Goal: Information Seeking & Learning: Understand process/instructions

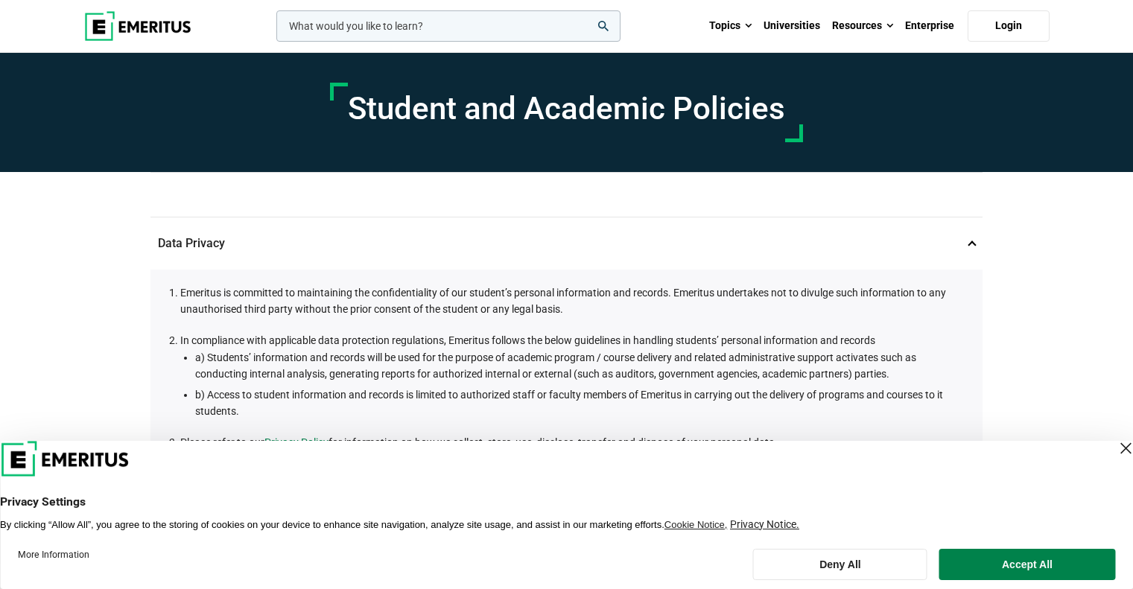
scroll to position [521, 0]
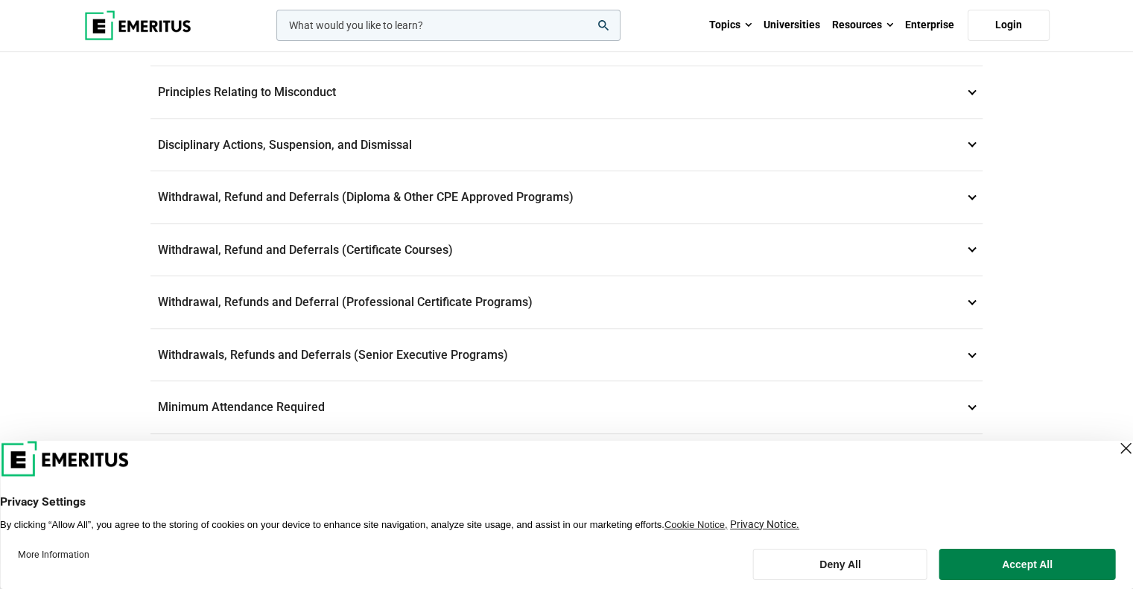
click at [1115, 445] on div "Close Layer" at bounding box center [1125, 448] width 21 height 21
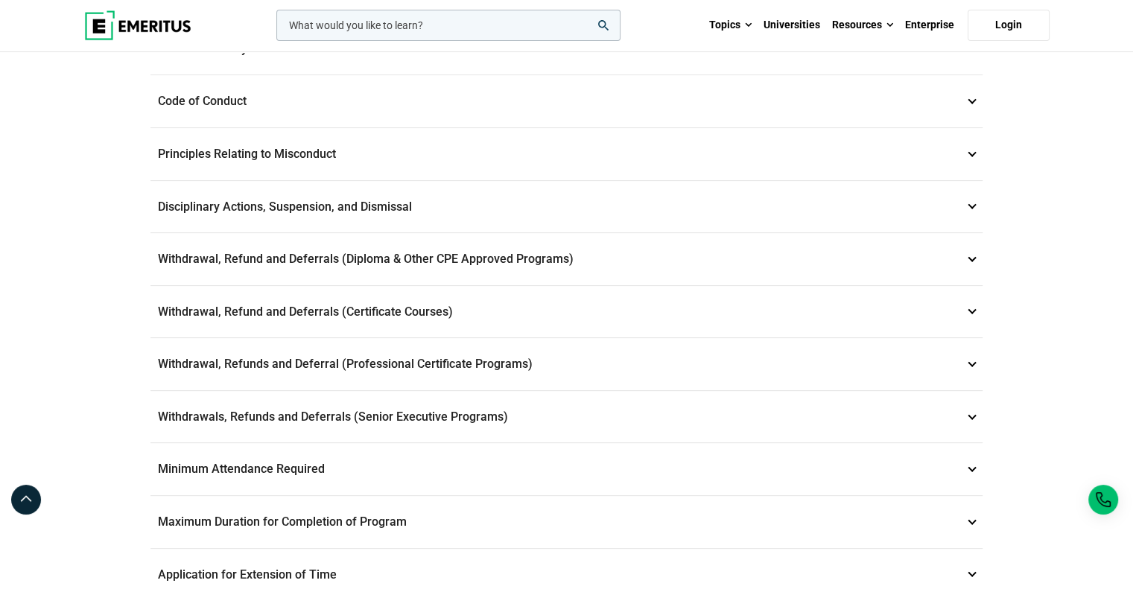
scroll to position [551, 0]
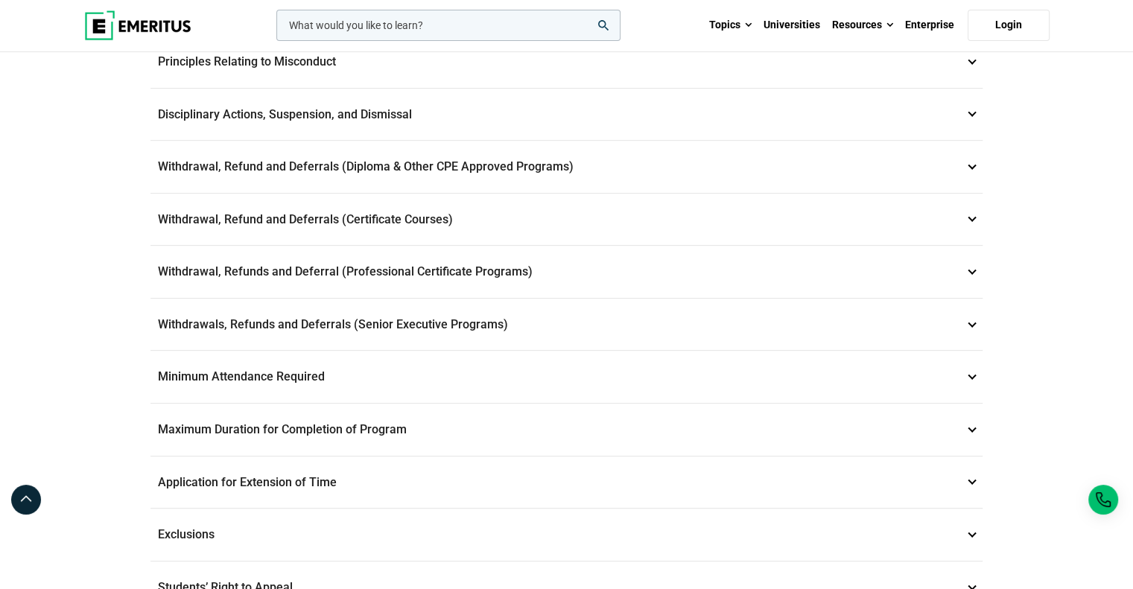
click at [564, 315] on p "Withdrawals, Refunds and Deferrals (Senior Executive Programs) 9" at bounding box center [567, 325] width 832 height 52
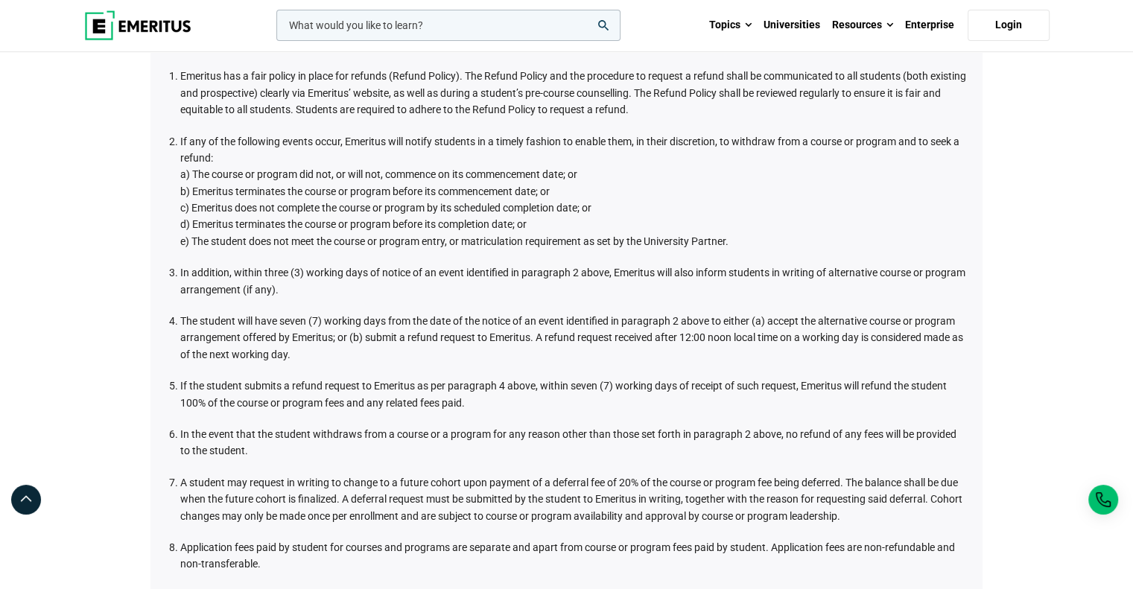
scroll to position [674, 0]
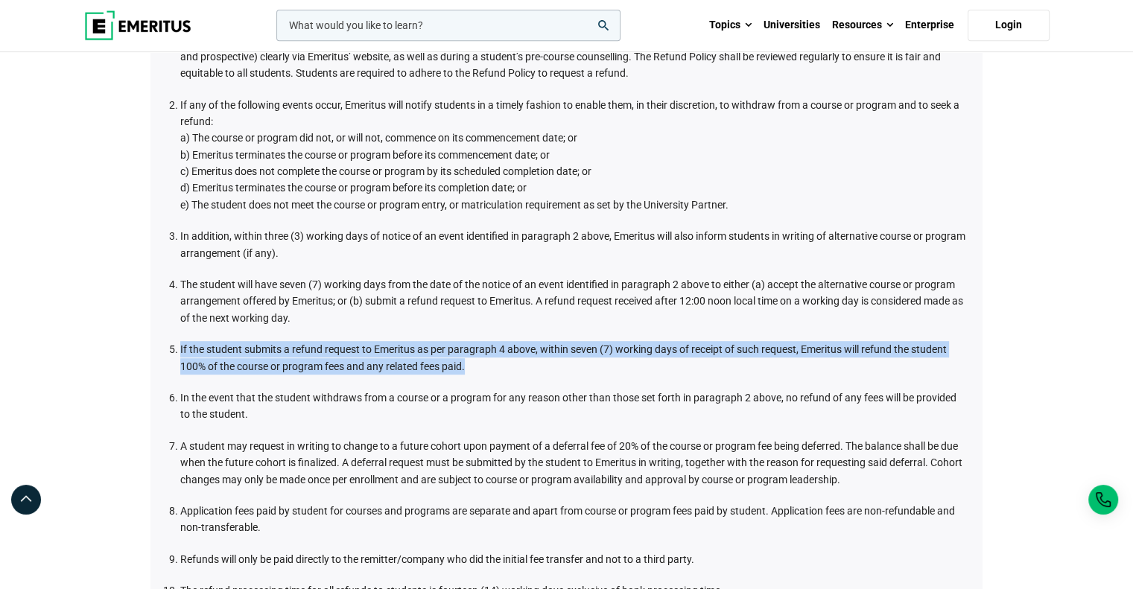
drag, startPoint x: 472, startPoint y: 358, endPoint x: 139, endPoint y: 339, distance: 333.6
click at [139, 339] on div "Student and Academic Policies Data Privacy 1 Emeritus is committed to maintaini…" at bounding box center [566, 276] width 1133 height 1794
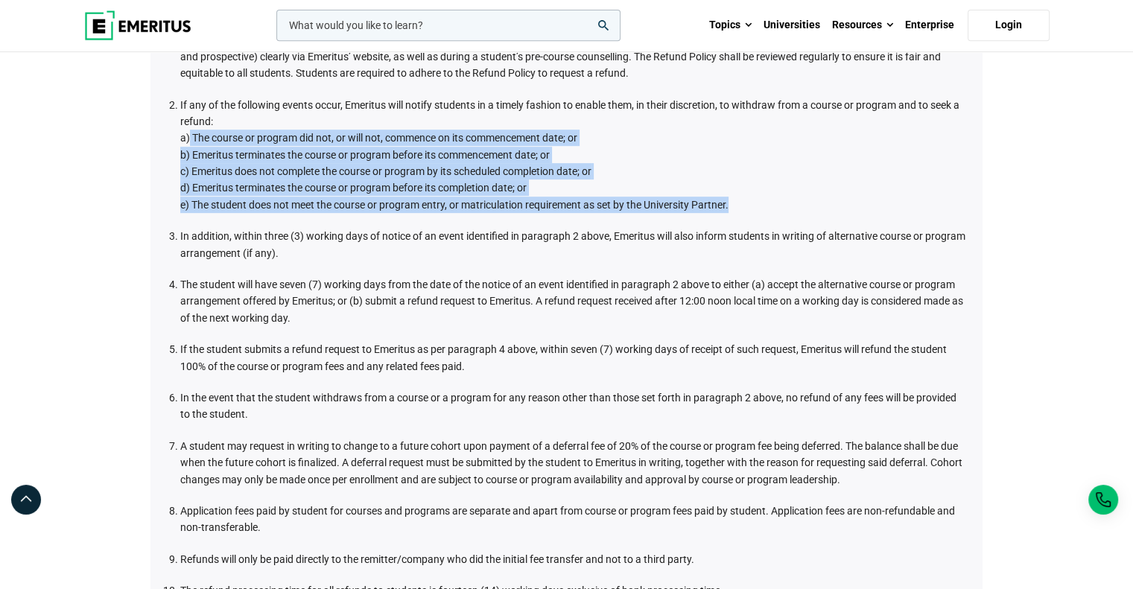
drag, startPoint x: 188, startPoint y: 129, endPoint x: 739, endPoint y: 205, distance: 556.6
click at [739, 205] on li "If any of the following events occur, Emeritus will notify students in a timely…" at bounding box center [574, 155] width 788 height 117
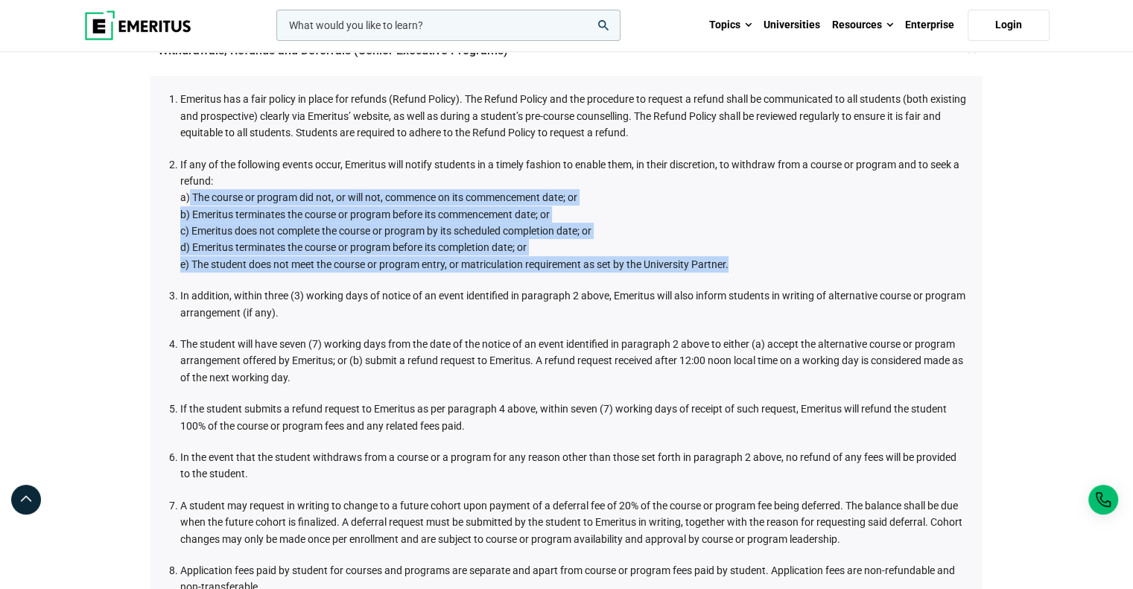
scroll to position [614, 0]
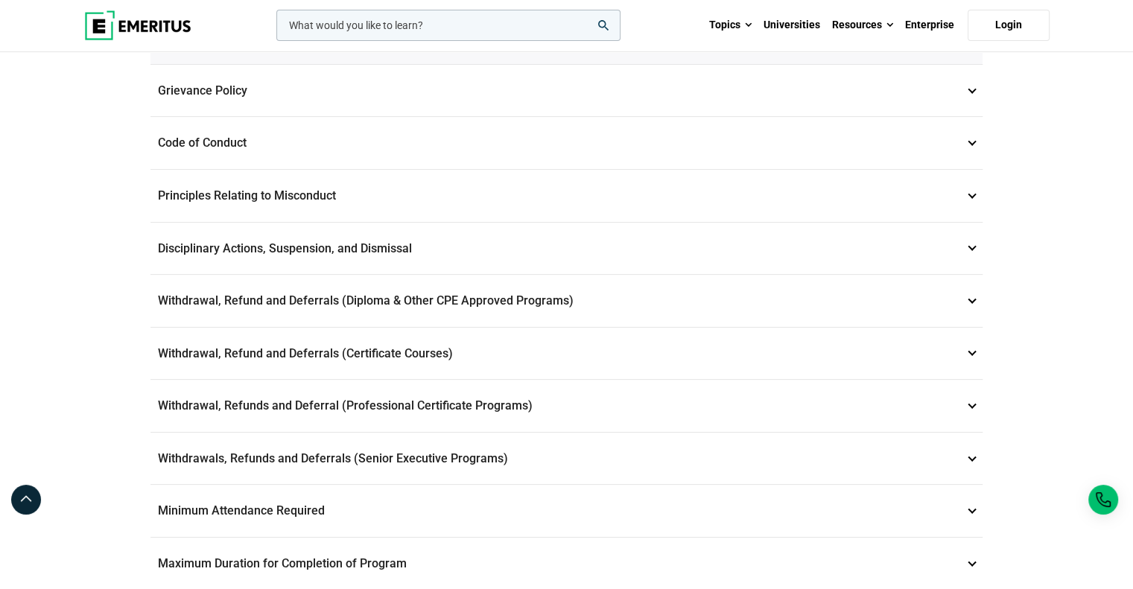
scroll to position [516, 0]
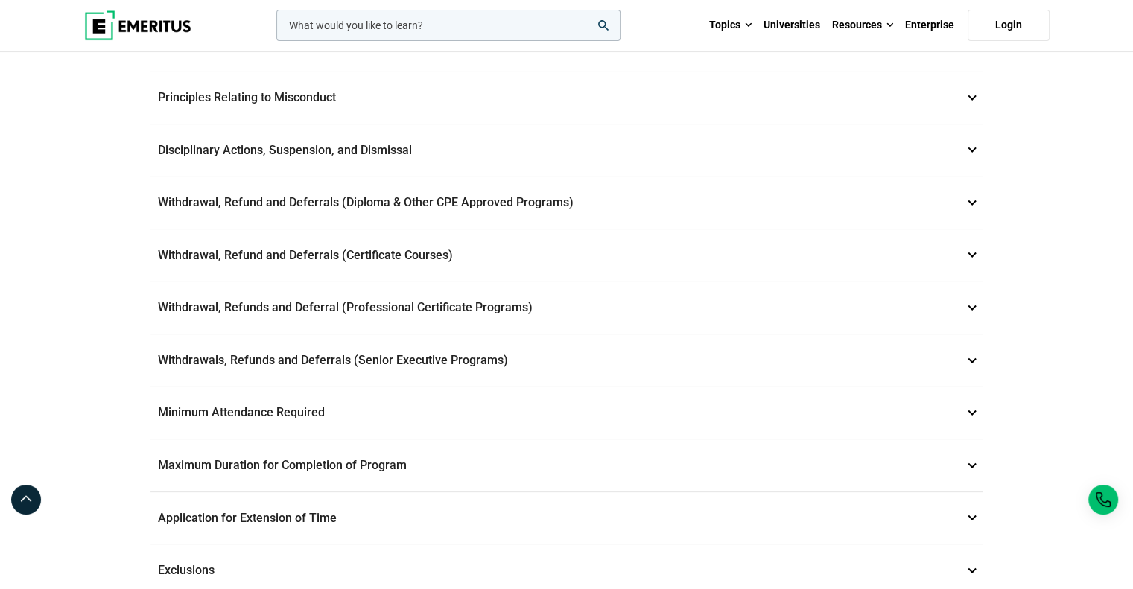
click at [418, 352] on p "Withdrawals, Refunds and Deferrals (Senior Executive Programs) 9" at bounding box center [567, 361] width 832 height 52
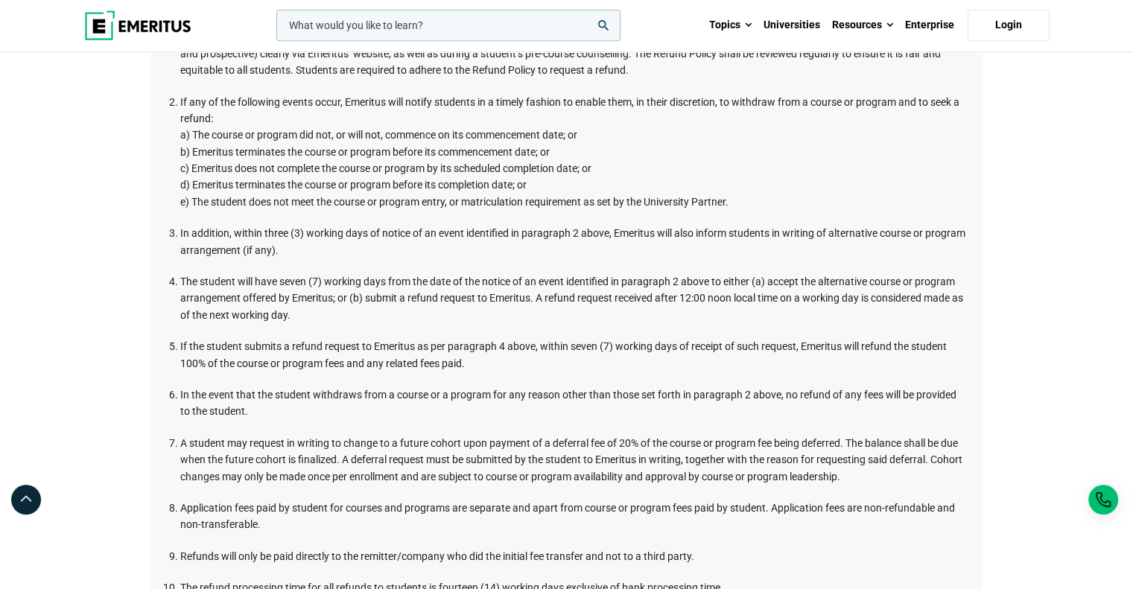
scroll to position [676, 0]
